Goal: Task Accomplishment & Management: Use online tool/utility

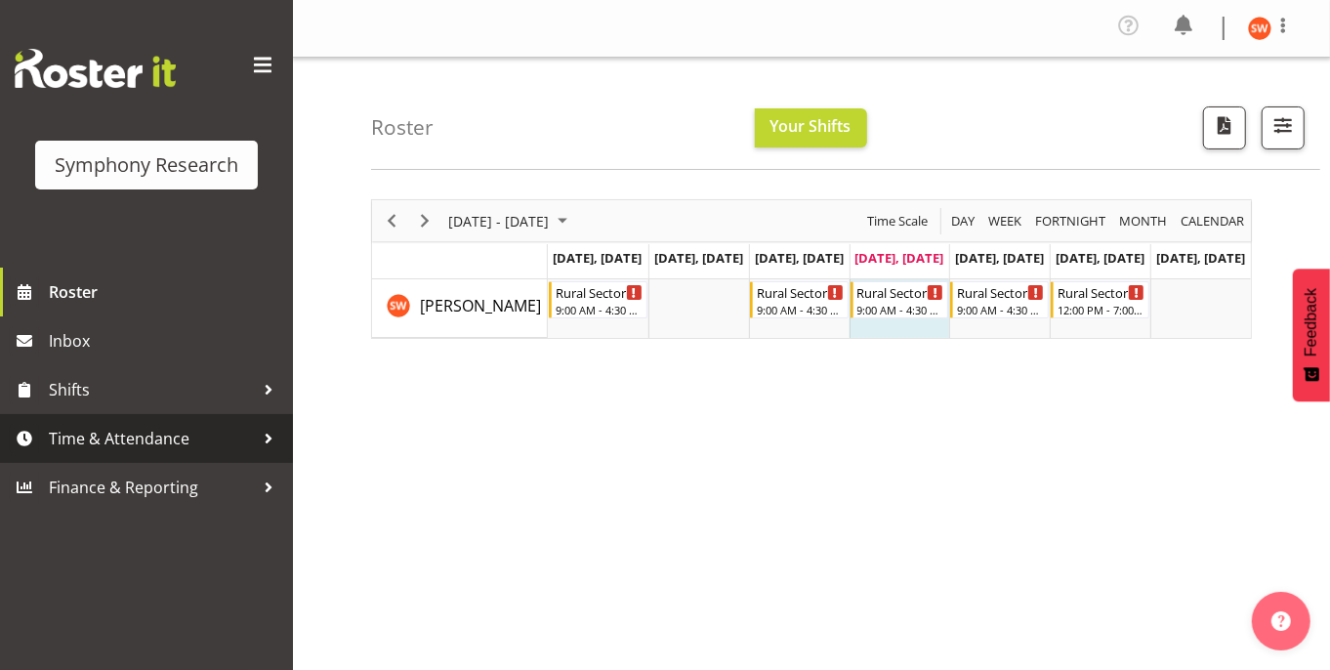
click at [125, 447] on span "Time & Attendance" at bounding box center [151, 438] width 205 height 29
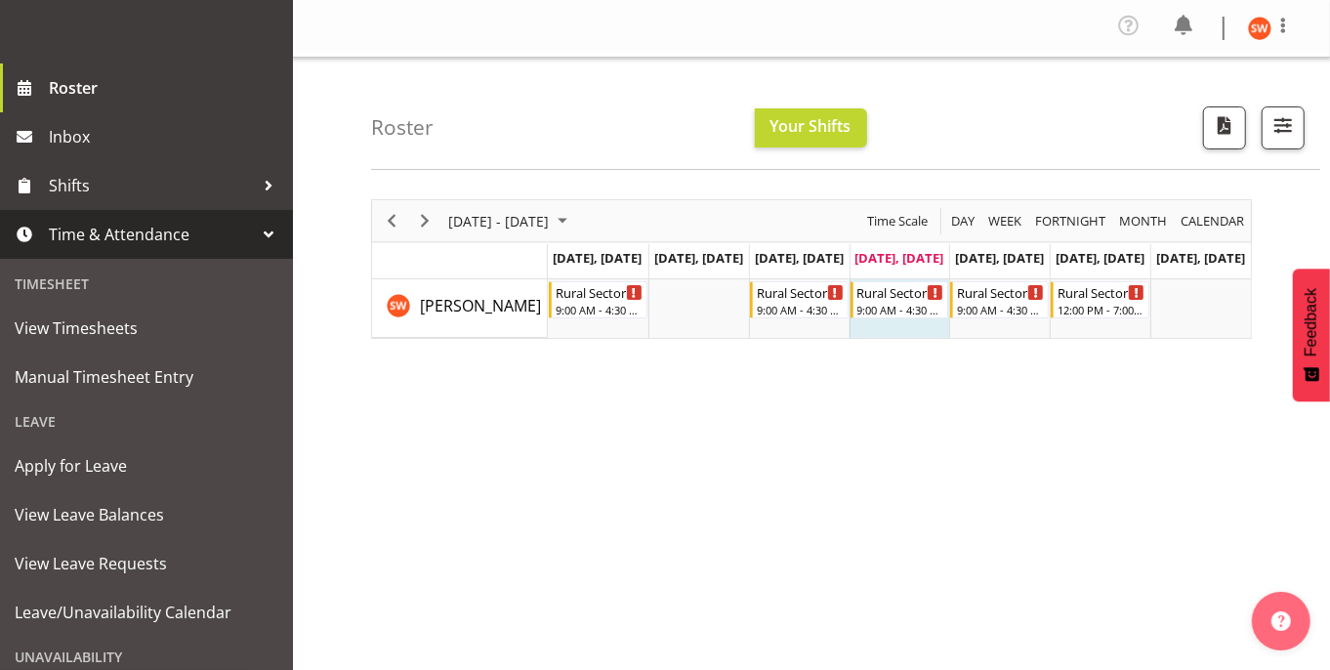
scroll to position [227, 0]
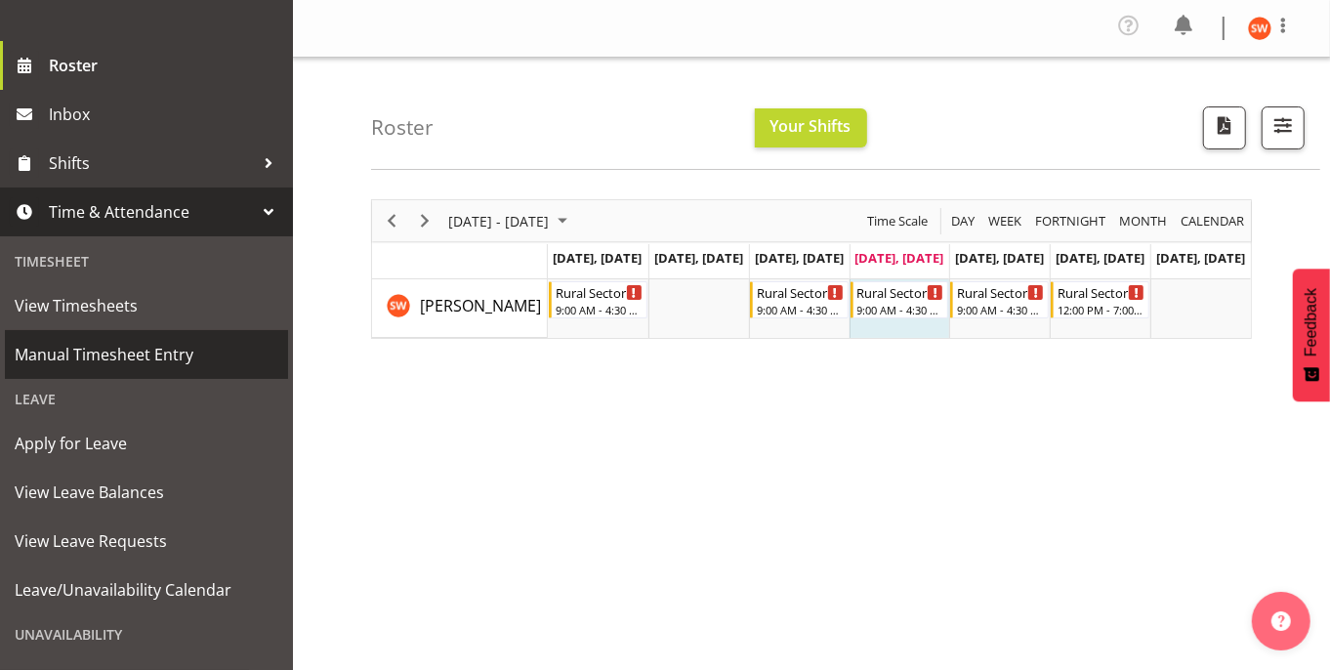
click at [110, 340] on span "Manual Timesheet Entry" at bounding box center [147, 354] width 264 height 29
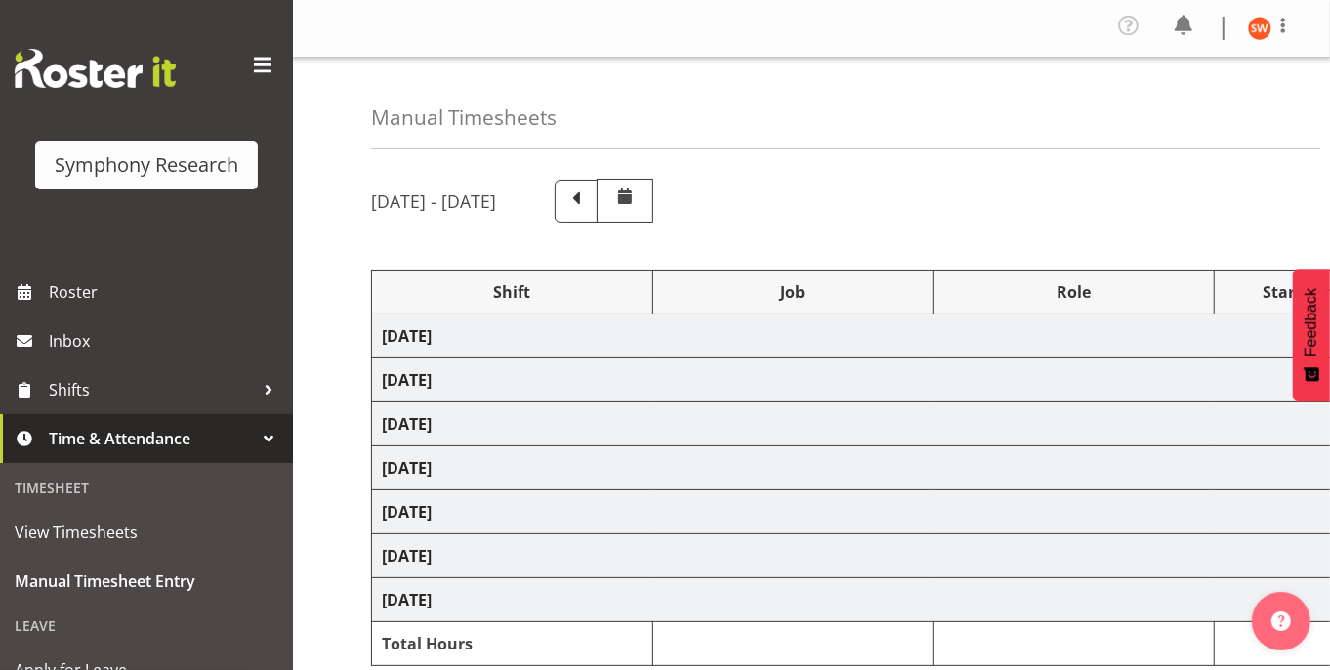
select select "81297"
select select "10587"
select select "47"
select select "81297"
select select "10587"
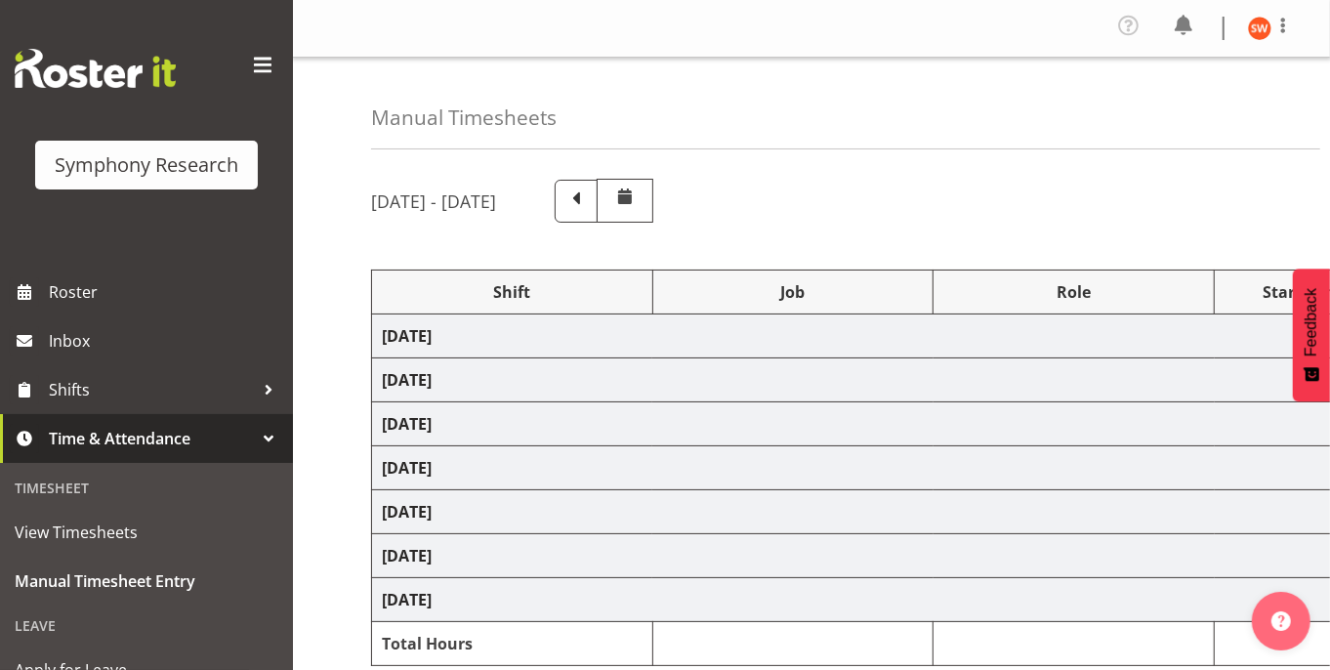
select select "47"
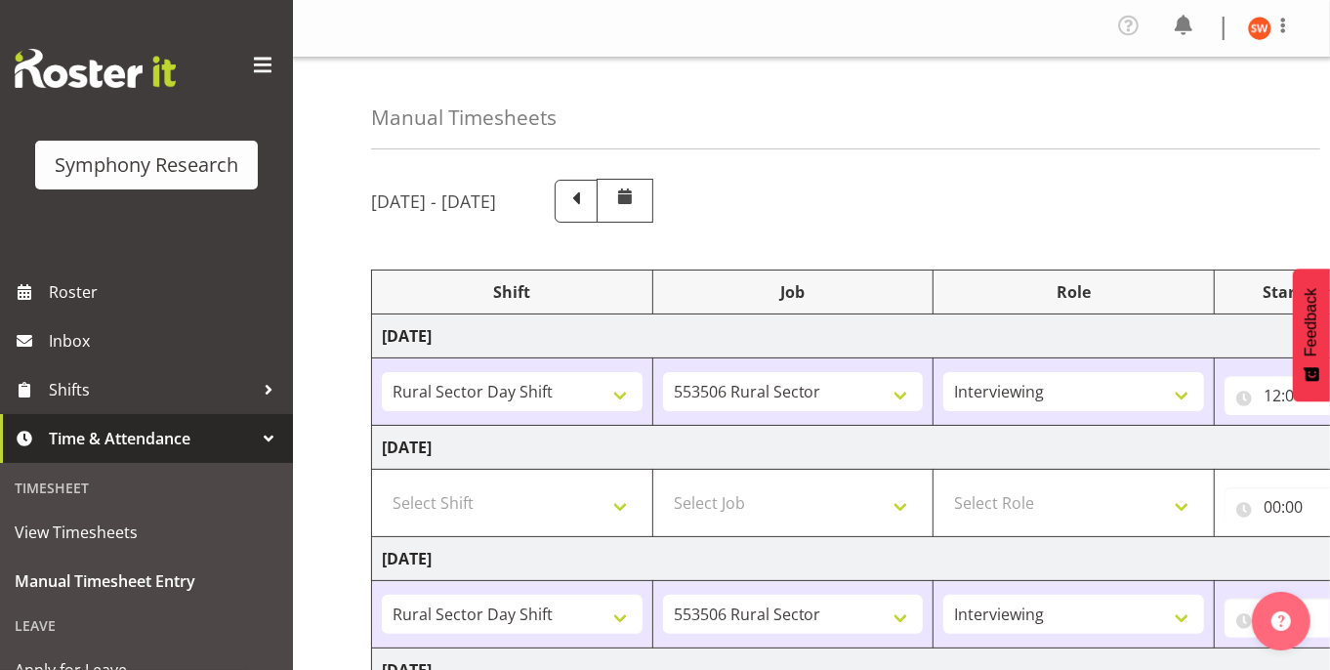
drag, startPoint x: 769, startPoint y: 1, endPoint x: 522, endPoint y: -16, distance: 247.7
click at [522, 0] on html "Symphony Research Roster Inbox Shifts Time & Attendance Timesheet View Timeshee…" at bounding box center [665, 335] width 1330 height 670
drag, startPoint x: 1072, startPoint y: 659, endPoint x: 1184, endPoint y: 660, distance: 111.4
click at [1182, 661] on td "Thursday 4th September 2025" at bounding box center [1055, 671] width 1366 height 44
